Goal: Information Seeking & Learning: Learn about a topic

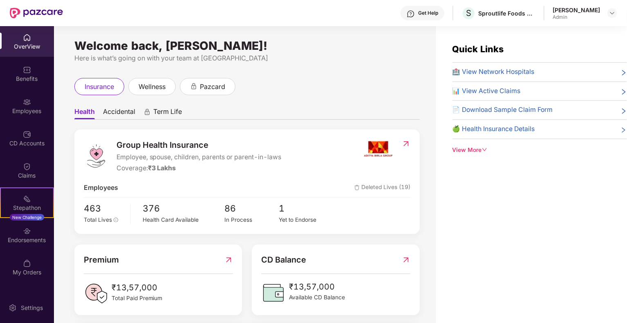
scroll to position [181, 0]
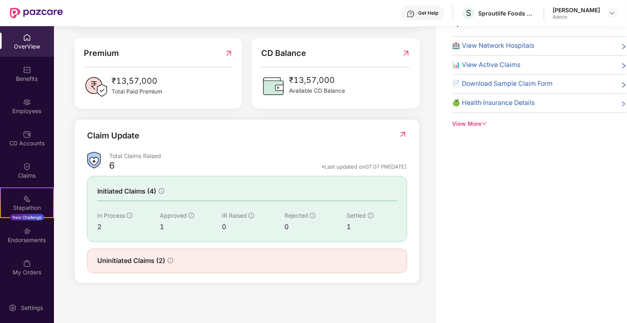
click at [400, 135] on img at bounding box center [402, 134] width 9 height 8
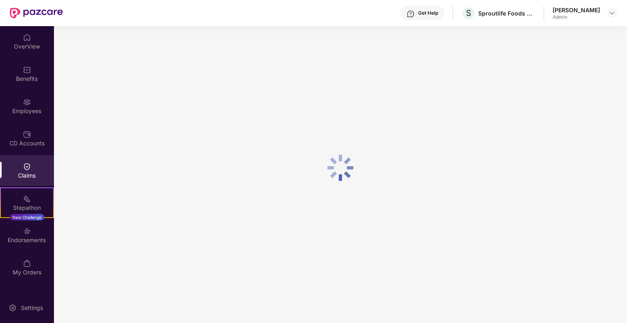
scroll to position [0, 0]
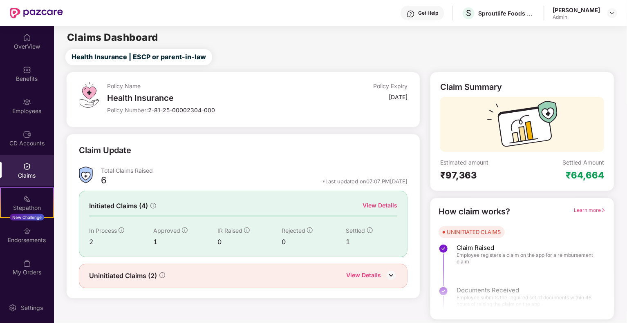
click at [382, 208] on div "View Details" at bounding box center [379, 205] width 35 height 9
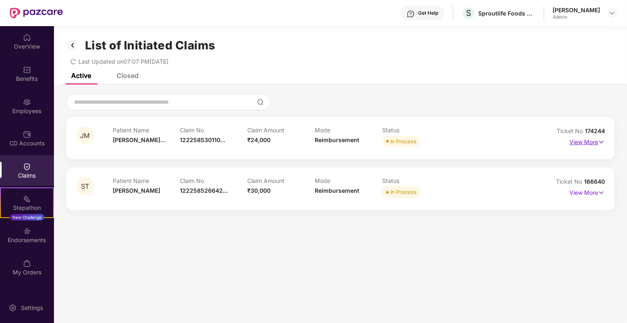
click at [583, 140] on p "View More" at bounding box center [587, 141] width 36 height 11
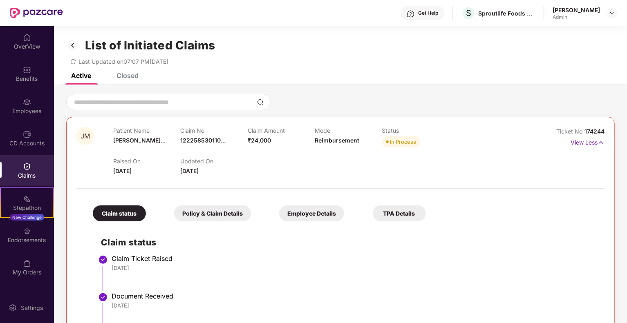
click at [31, 170] on div "Claims" at bounding box center [27, 170] width 54 height 31
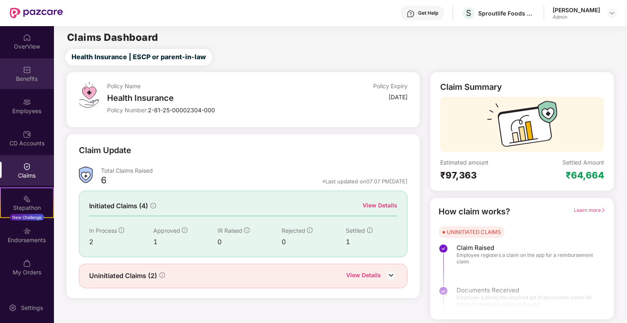
click at [31, 74] on img at bounding box center [27, 70] width 8 height 8
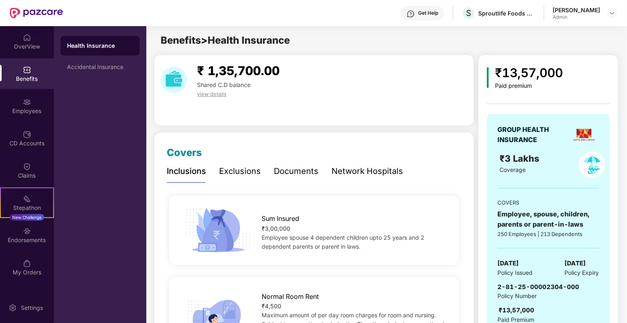
click at [324, 121] on div "₹ 1,35,700.00 Shared C.D balance view details" at bounding box center [314, 90] width 320 height 71
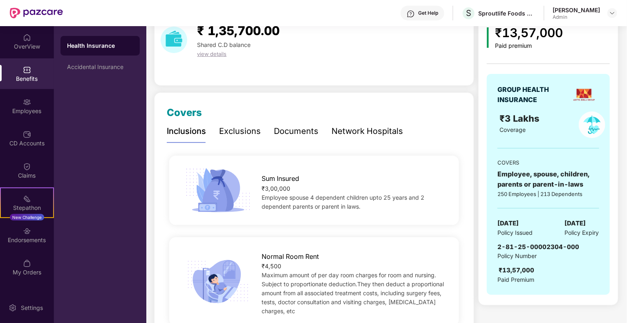
scroll to position [40, 0]
click at [302, 130] on div "Documents" at bounding box center [296, 131] width 45 height 13
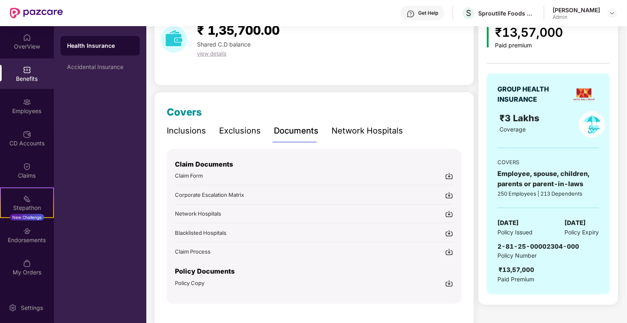
click at [237, 129] on div "Exclusions" at bounding box center [240, 131] width 42 height 13
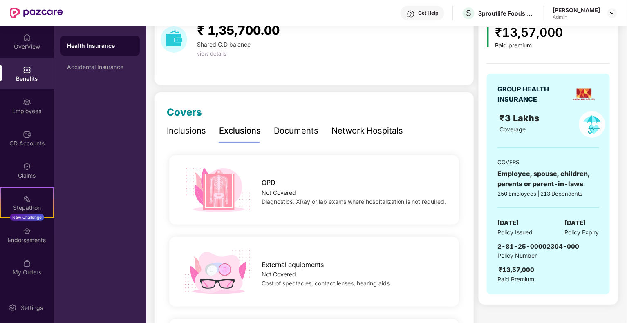
click at [376, 131] on div "Network Hospitals" at bounding box center [367, 131] width 72 height 13
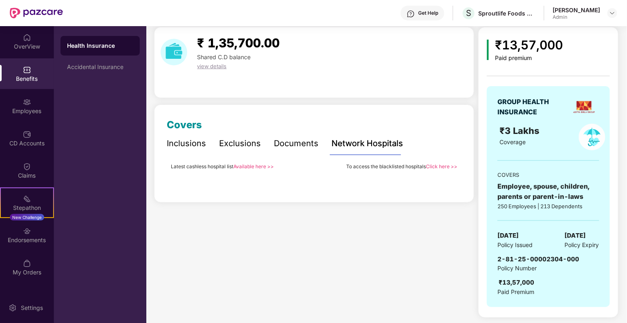
click at [189, 136] on div "Inclusions" at bounding box center [186, 143] width 39 height 22
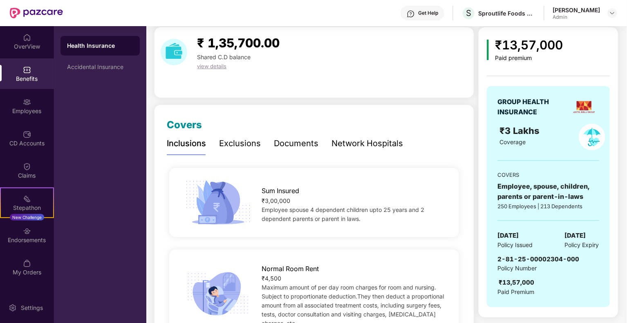
click at [244, 140] on div "Exclusions" at bounding box center [240, 143] width 42 height 13
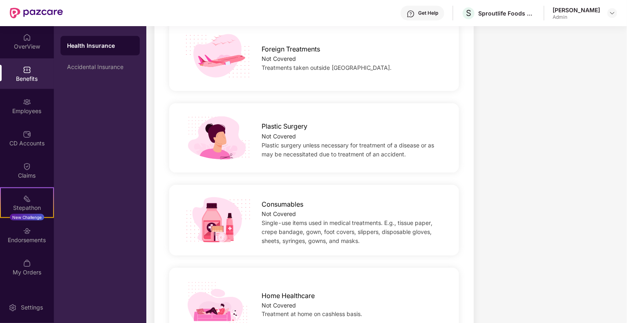
scroll to position [560, 0]
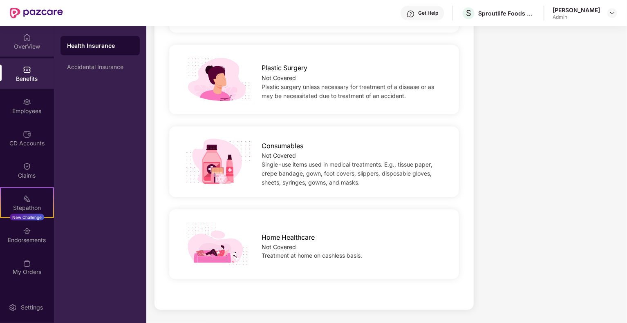
click at [29, 42] on div "OverView" at bounding box center [27, 41] width 54 height 31
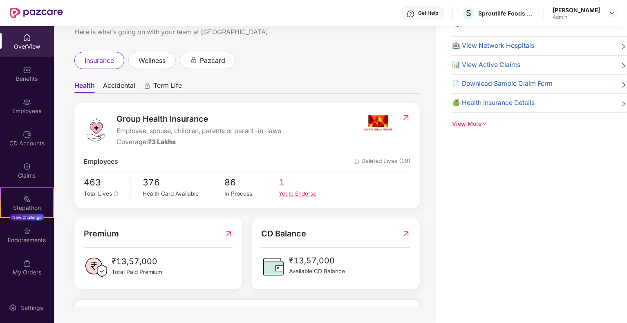
click at [282, 185] on span "1" at bounding box center [306, 183] width 54 height 14
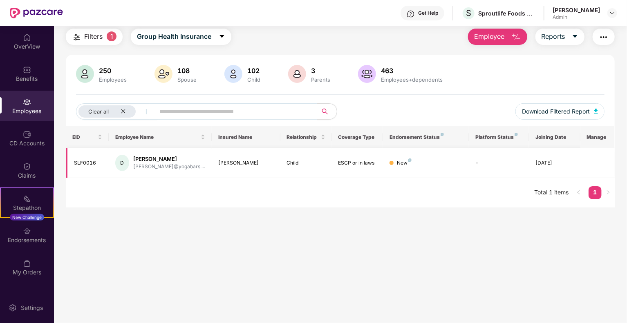
click at [230, 161] on div "[PERSON_NAME]" at bounding box center [246, 163] width 56 height 8
click at [398, 161] on div "New" at bounding box center [404, 163] width 15 height 8
